Goal: Task Accomplishment & Management: Complete application form

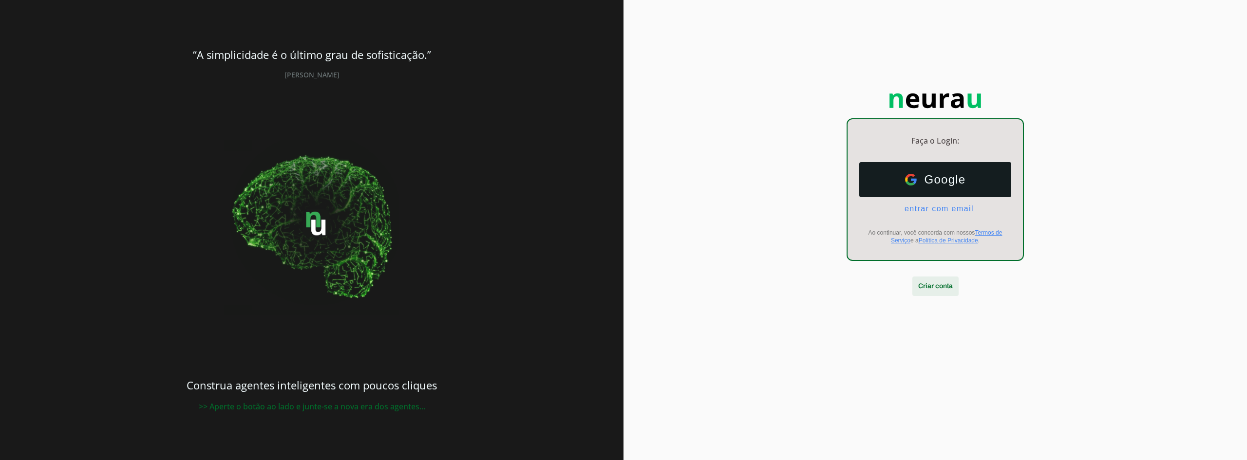
click at [943, 286] on span at bounding box center [935, 286] width 46 height 23
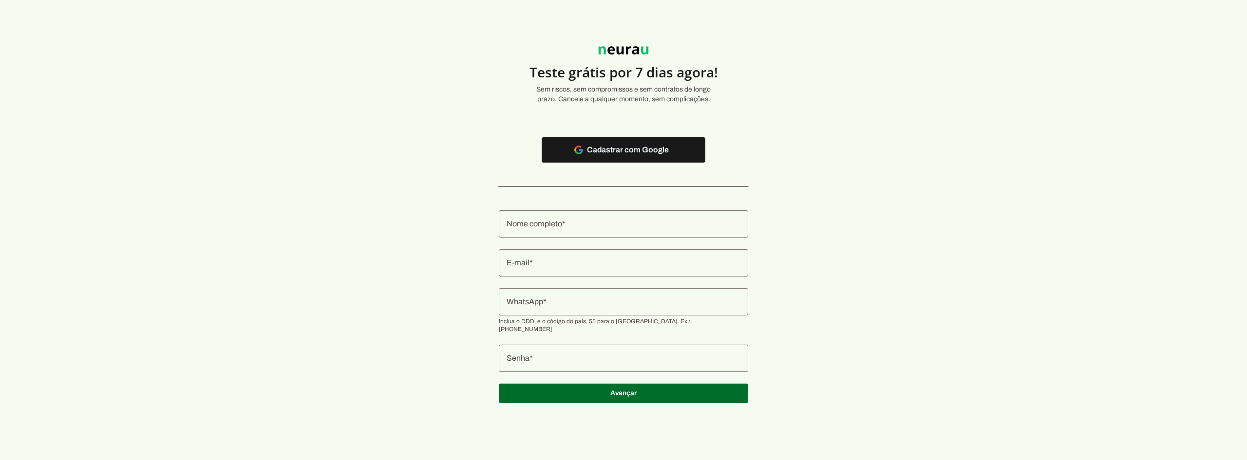
click at [574, 212] on div at bounding box center [623, 223] width 249 height 27
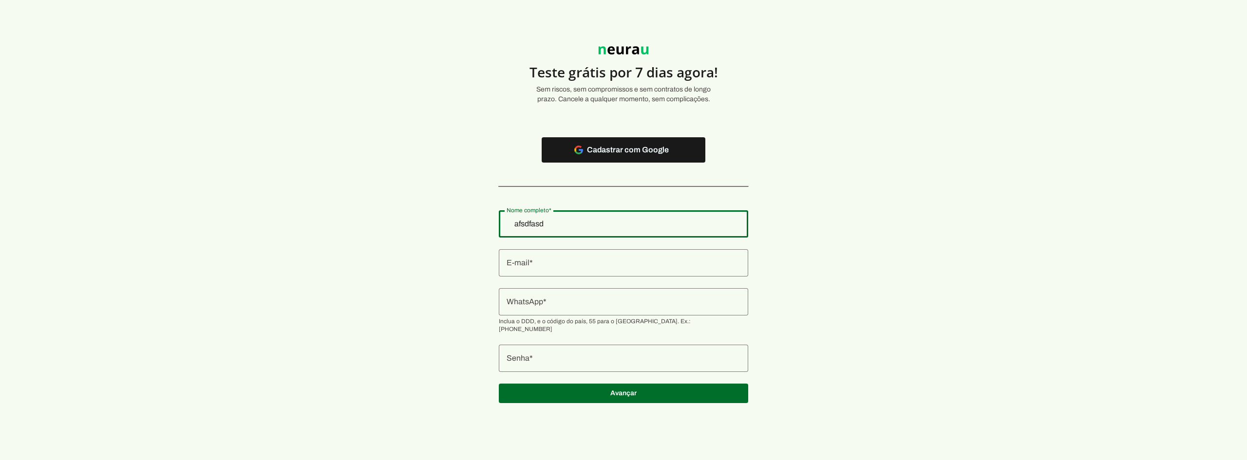
type input "afsdfasd"
type md-outlined-text-field "afsdfasd"
type input "f"
click at [579, 271] on div "f" at bounding box center [623, 262] width 249 height 27
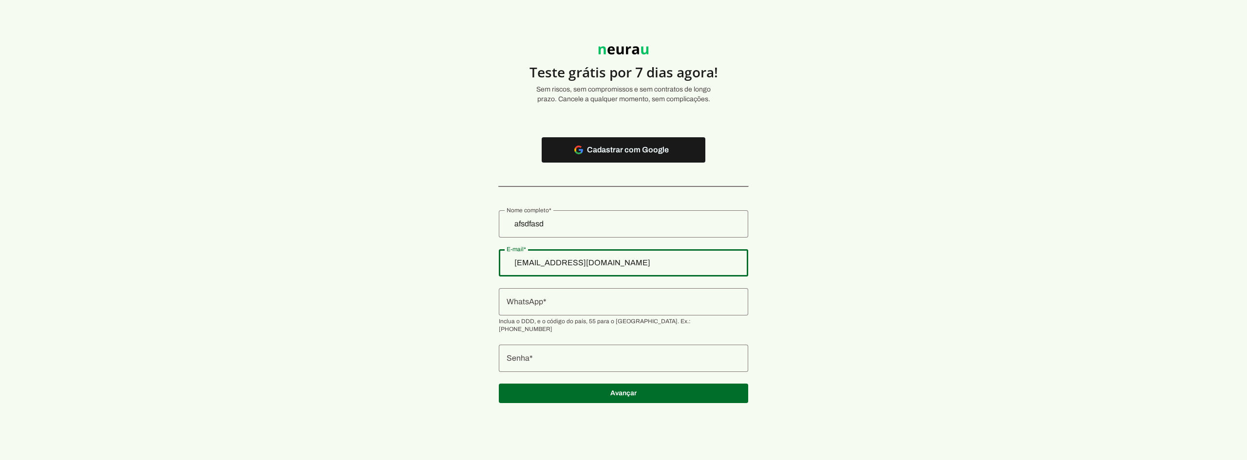
type input "[EMAIL_ADDRESS][DOMAIN_NAME]"
type md-outlined-text-field "[EMAIL_ADDRESS][DOMAIN_NAME]"
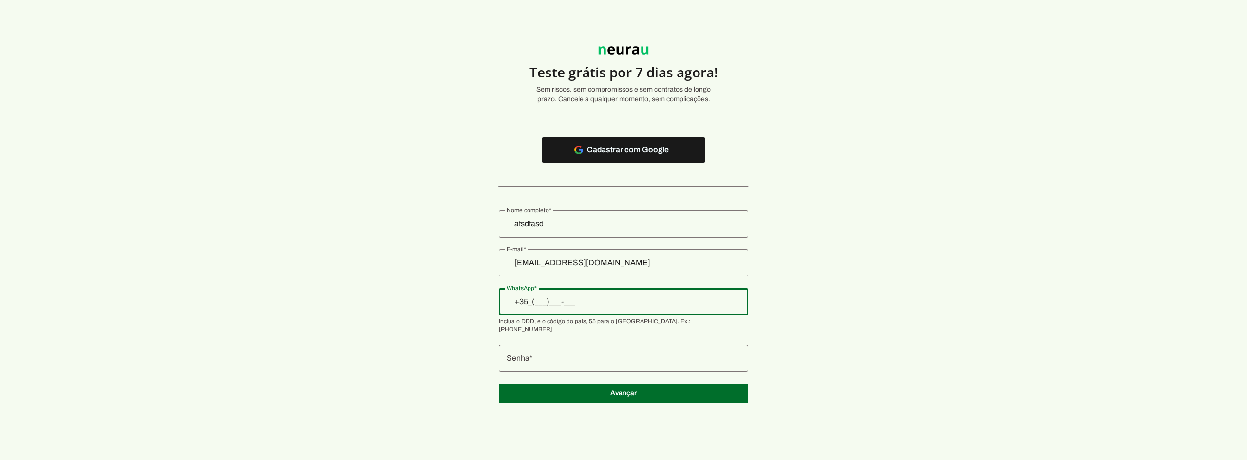
type input "+3__-___-___"
type input "[PHONE_NUMBER]"
type md-outlined-text-field "[PHONE_NUMBER]"
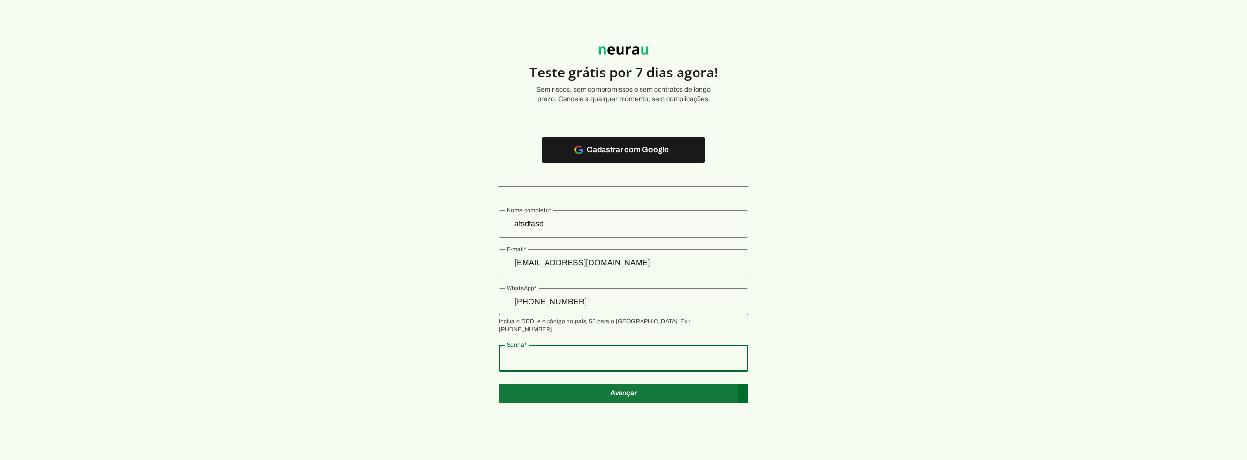
type md-outlined-text-field "1234566"
click at [600, 395] on span at bounding box center [623, 393] width 249 height 23
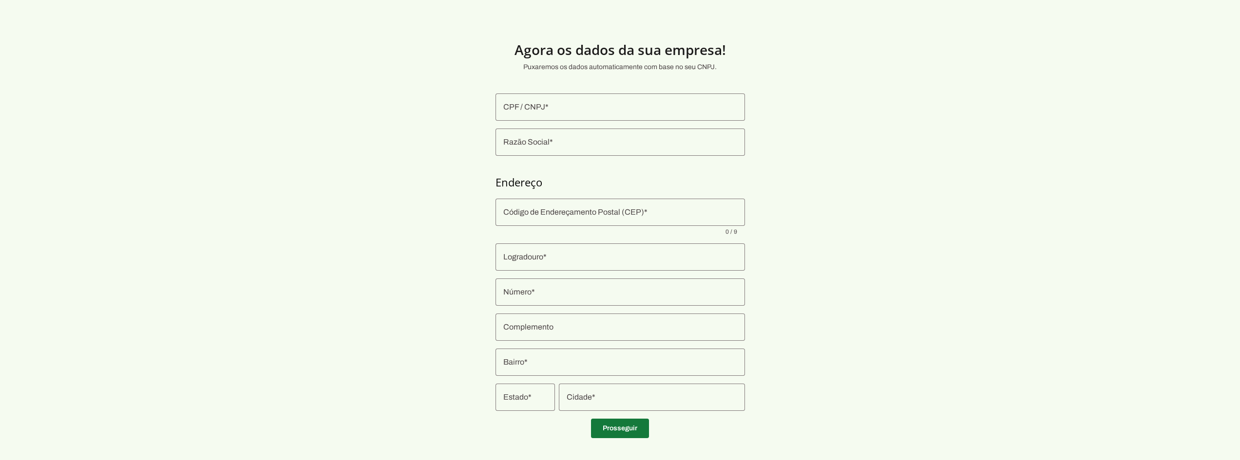
click at [604, 432] on span at bounding box center [620, 428] width 58 height 23
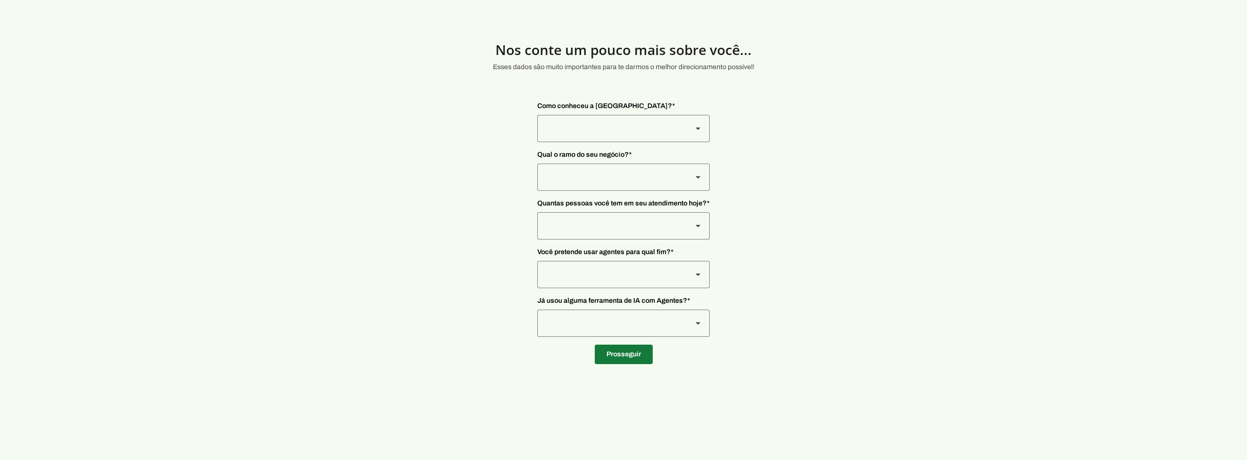
click at [630, 356] on span at bounding box center [624, 354] width 58 height 23
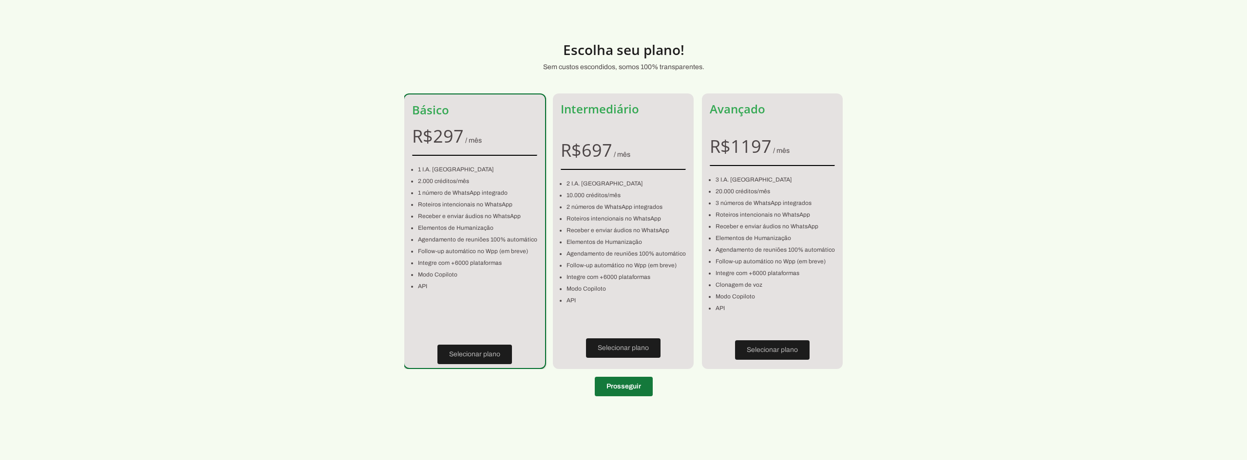
click at [637, 391] on span at bounding box center [624, 386] width 58 height 23
type input "[PHONE_NUMBER]"
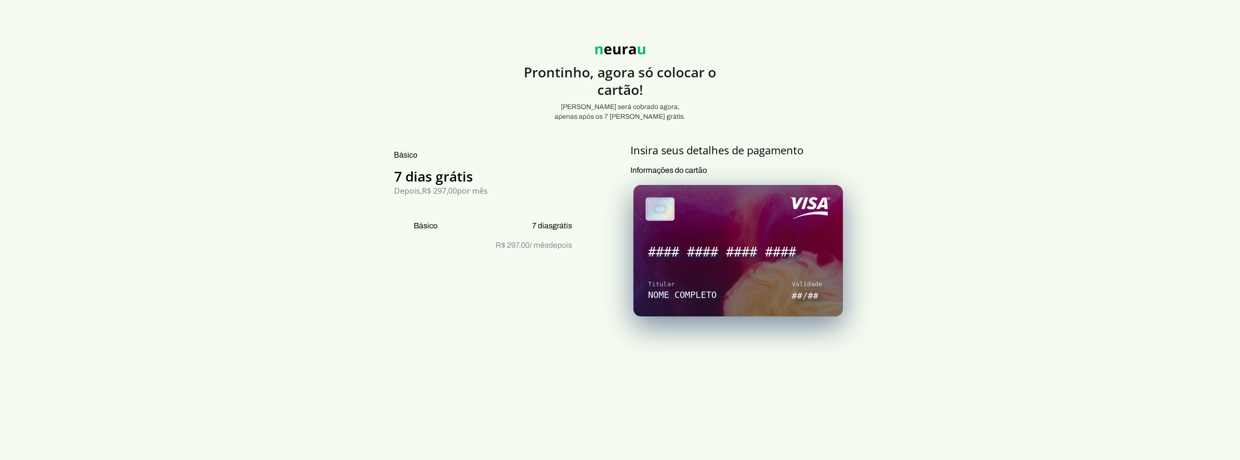
click at [221, 56] on section "Prontinho, agora só colocar o cartão! Nada será cobrado agora, apenas após os 7…" at bounding box center [620, 427] width 1240 height 809
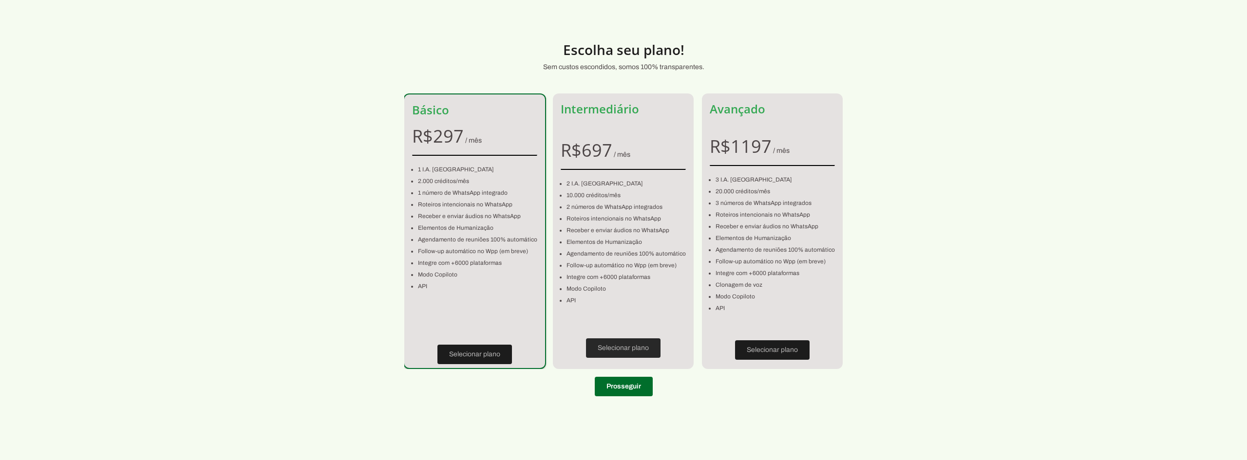
type strip-control "D8NYvMJl5V6Ss0fmQPFr"
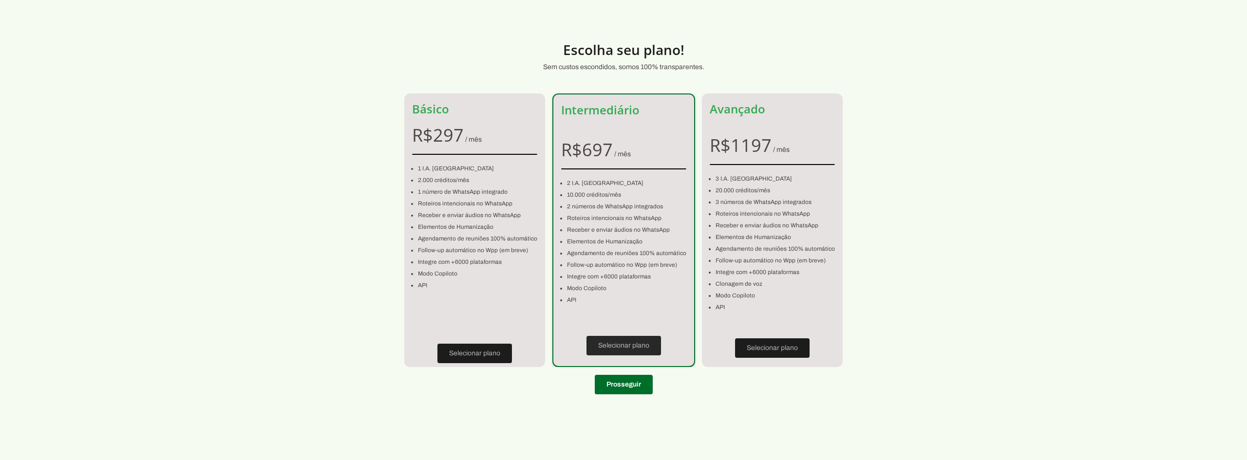
click at [616, 336] on div "Selecionar plano" at bounding box center [623, 345] width 141 height 41
click at [623, 390] on span at bounding box center [624, 384] width 58 height 23
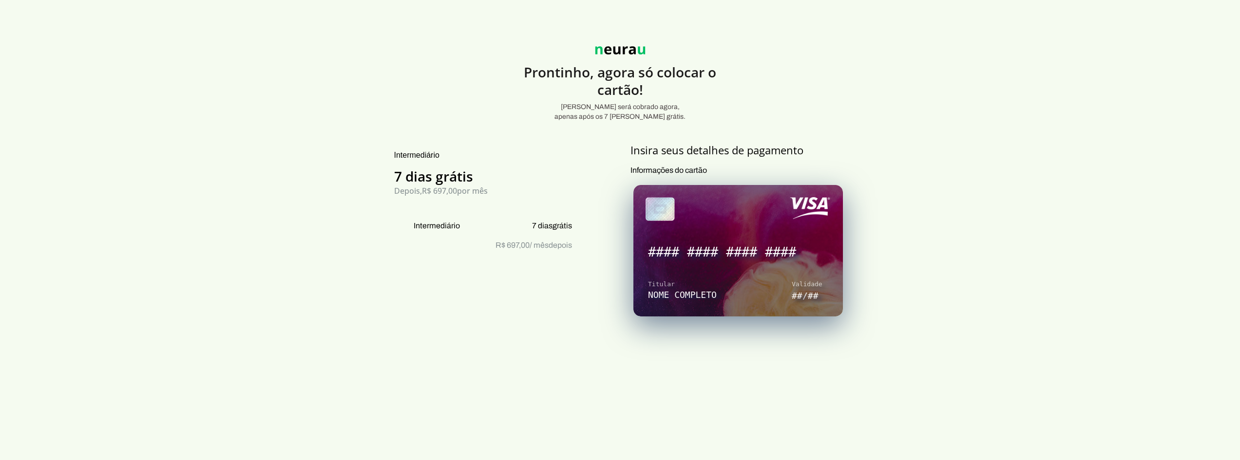
drag, startPoint x: 1065, startPoint y: 43, endPoint x: 1059, endPoint y: 39, distance: 6.8
click at [1064, 42] on section "Prontinho, agora só colocar o cartão! Nada será cobrado agora, apenas após os 7…" at bounding box center [620, 427] width 1240 height 809
